Goal: Task Accomplishment & Management: Use online tool/utility

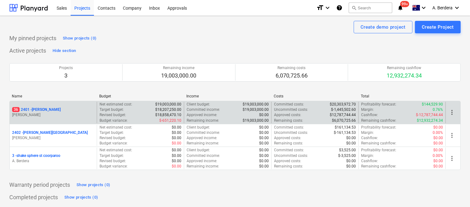
click at [73, 110] on div "36 2401 - [PERSON_NAME]" at bounding box center [53, 109] width 82 height 5
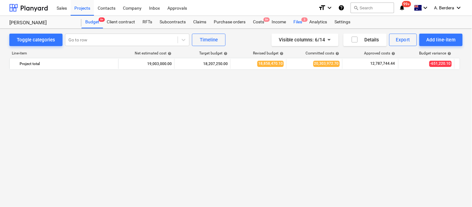
click at [300, 25] on div "Files 3" at bounding box center [298, 22] width 16 height 12
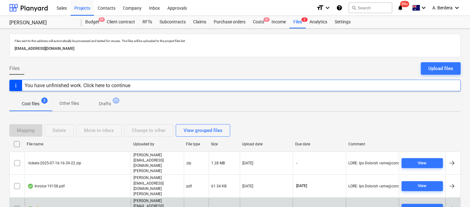
click at [84, 198] on div "warning [PERSON_NAME] invoice 4.pdf" at bounding box center [78, 208] width 106 height 21
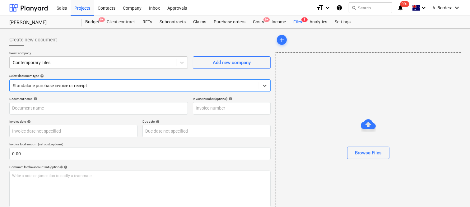
type input "[PERSON_NAME] invoice 4.pdf"
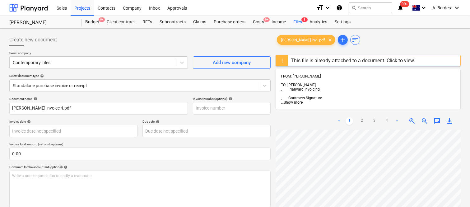
scroll to position [33, 79]
click at [299, 26] on div "Files 3" at bounding box center [298, 22] width 16 height 12
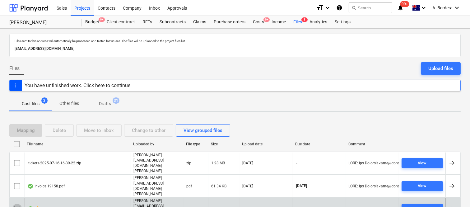
click at [18, 204] on input "checkbox" at bounding box center [17, 209] width 10 height 10
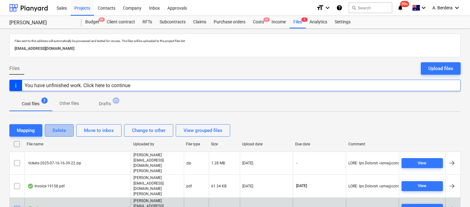
click at [63, 132] on div "Delete" at bounding box center [59, 130] width 13 height 8
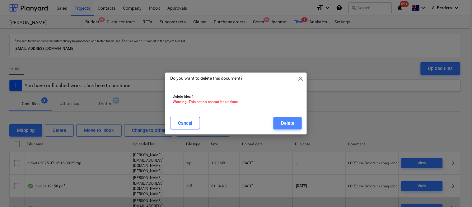
click at [296, 123] on button "Delete" at bounding box center [287, 123] width 28 height 12
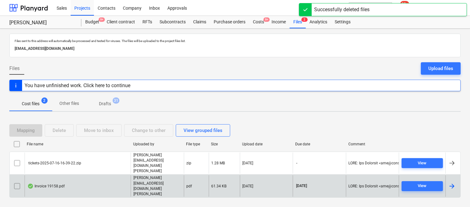
click at [95, 179] on div "Invoice 19158.pdf" at bounding box center [78, 185] width 106 height 21
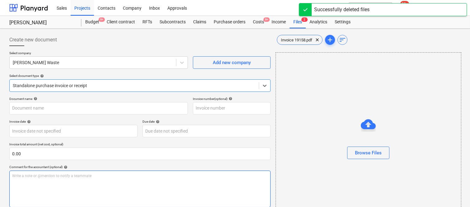
type input "19158"
type input "[DATE]"
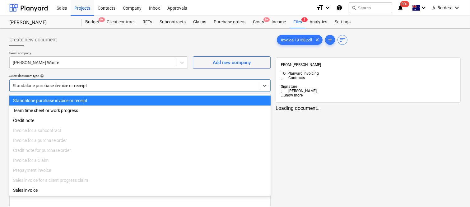
click at [162, 82] on div at bounding box center [134, 85] width 243 height 6
click at [166, 100] on div "Standalone purchase invoice or receipt" at bounding box center [139, 100] width 261 height 10
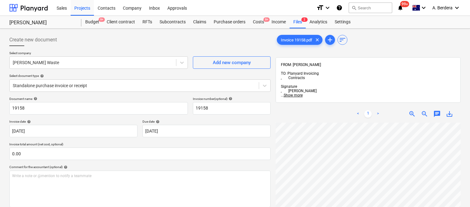
scroll to position [57, 138]
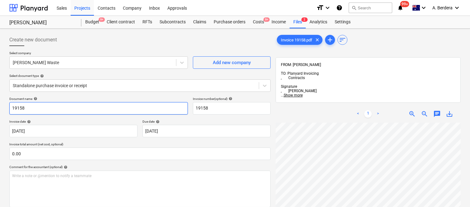
click at [10, 108] on input "19158" at bounding box center [98, 108] width 179 height 12
type input "[PERSON_NAME] WASTE INV- 19158"
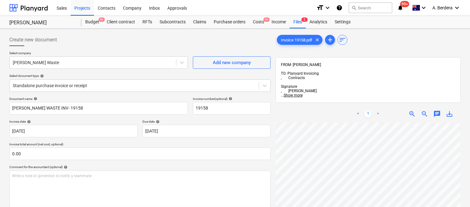
scroll to position [164, 142]
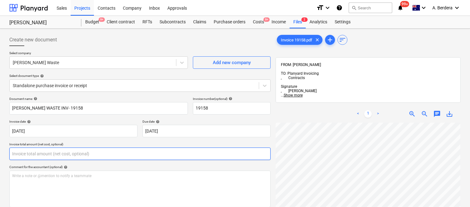
click at [84, 154] on input "text" at bounding box center [139, 153] width 261 height 12
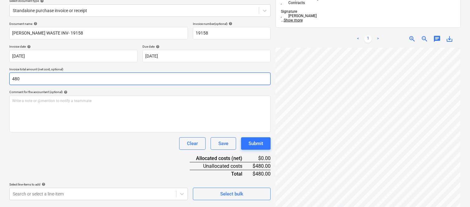
scroll to position [89, 0]
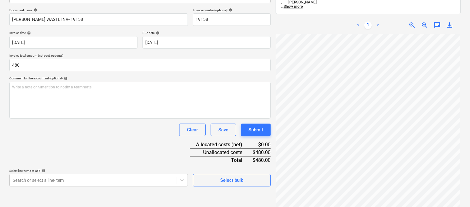
type input "480.00"
click at [76, 152] on div "Document name help [PERSON_NAME] WASTE INV- 19158 Invoice number (optional) hel…" at bounding box center [139, 97] width 261 height 178
click at [63, 118] on body "Sales Projects Contacts Company Inbox Approvals format_size keyboard_arrow_down…" at bounding box center [235, 14] width 470 height 207
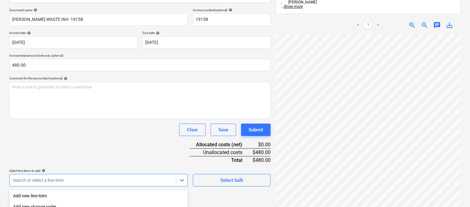
scroll to position [165, 0]
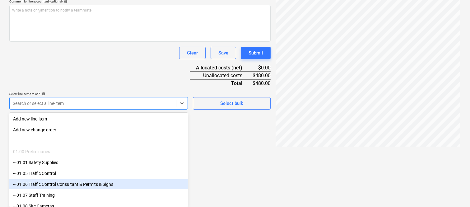
click at [69, 179] on div "-- 01.06 Traffic Control Consultant & Permits & Signs" at bounding box center [98, 184] width 179 height 10
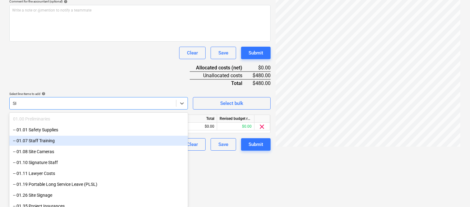
scroll to position [114, 0]
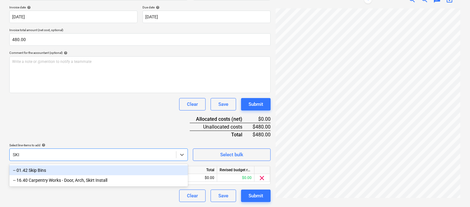
type input "SKIP"
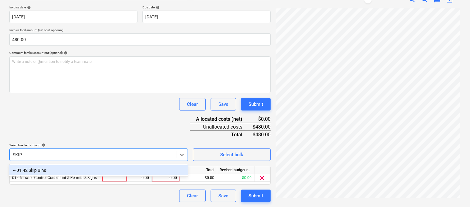
click at [55, 169] on div "-- 01.42 Skip Bins" at bounding box center [98, 170] width 179 height 10
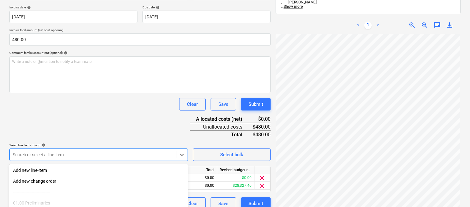
scroll to position [165, 0]
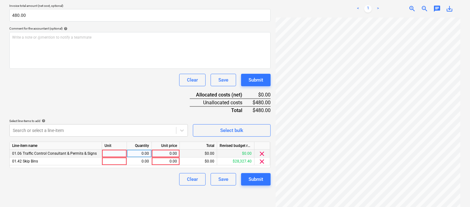
scroll to position [122, 0]
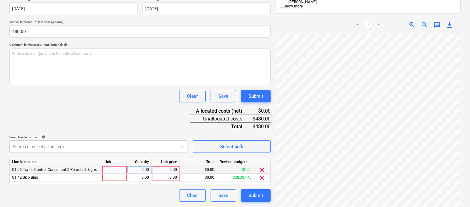
click at [263, 169] on span "clear" at bounding box center [261, 169] width 7 height 7
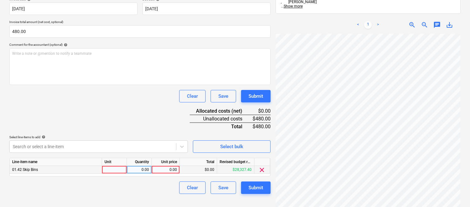
scroll to position [117, 0]
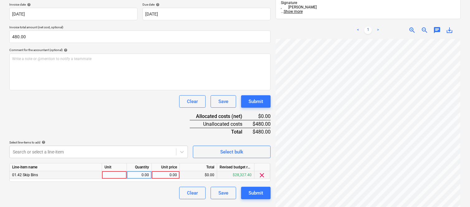
click at [120, 174] on div at bounding box center [114, 175] width 25 height 8
type input "INVOICE"
click at [143, 177] on div "0.00" at bounding box center [139, 175] width 20 height 8
type input "1"
click at [165, 175] on div "0.00" at bounding box center [165, 175] width 23 height 8
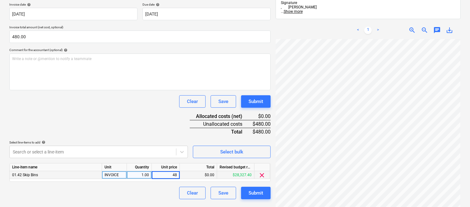
type input "480"
click at [160, 193] on div "Clear Save Submit" at bounding box center [139, 193] width 261 height 12
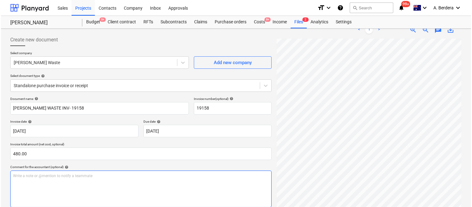
scroll to position [114, 0]
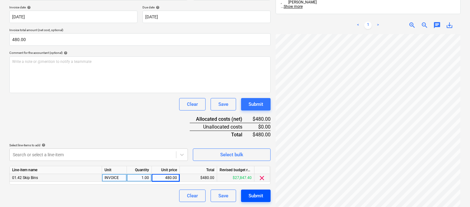
click at [263, 197] on div "Submit" at bounding box center [256, 196] width 15 height 8
